Goal: Navigation & Orientation: Find specific page/section

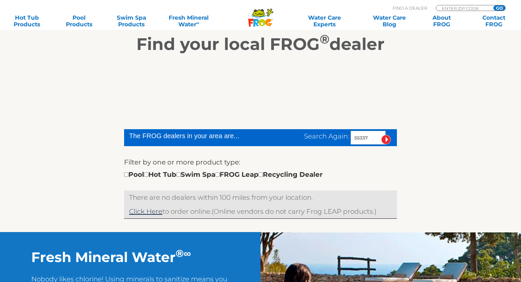
scroll to position [166, 0]
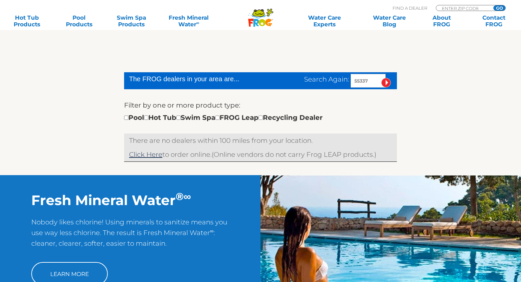
drag, startPoint x: 369, startPoint y: 81, endPoint x: 340, endPoint y: 81, distance: 29.0
click at [340, 81] on div "Search Again: 55337" at bounding box center [350, 81] width 93 height 14
type input "55447"
click at [388, 83] on input "image" at bounding box center [386, 83] width 10 height 10
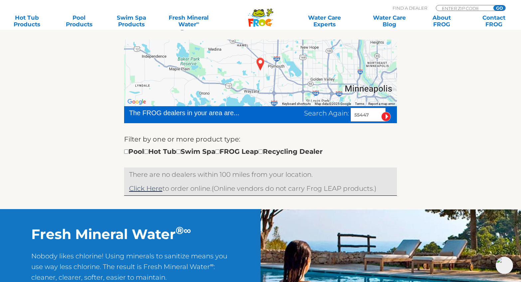
scroll to position [133, 0]
